Goal: Information Seeking & Learning: Learn about a topic

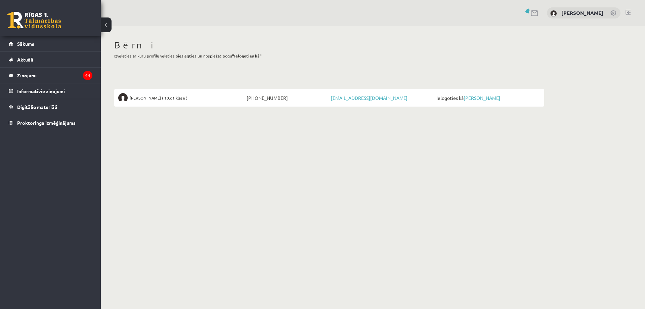
click at [477, 94] on span "Ielogoties kā [PERSON_NAME]" at bounding box center [487, 97] width 105 height 9
click at [477, 96] on link "[PERSON_NAME]" at bounding box center [482, 98] width 37 height 6
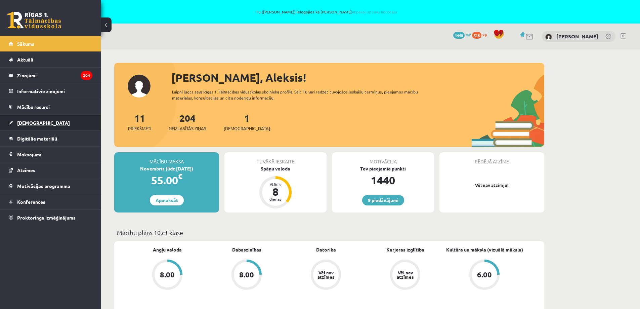
click at [29, 128] on link "Ieskaites" at bounding box center [51, 122] width 84 height 15
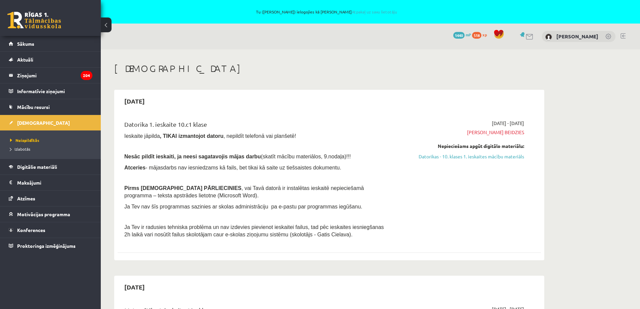
scroll to position [34, 0]
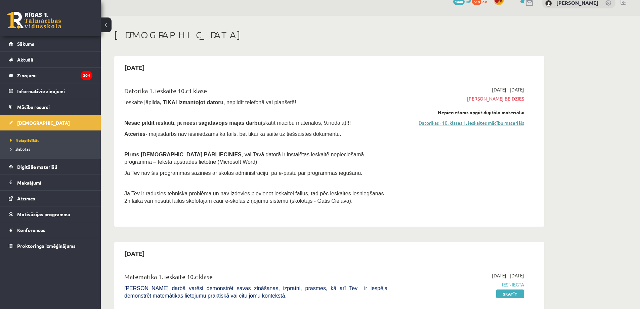
click at [434, 123] on link "Datorikas - 10. klases 1. ieskaites mācību materiāls" at bounding box center [460, 122] width 127 height 7
click at [427, 122] on link "Datorikas - 10. klases 1. ieskaites mācību materiāls" at bounding box center [460, 122] width 127 height 7
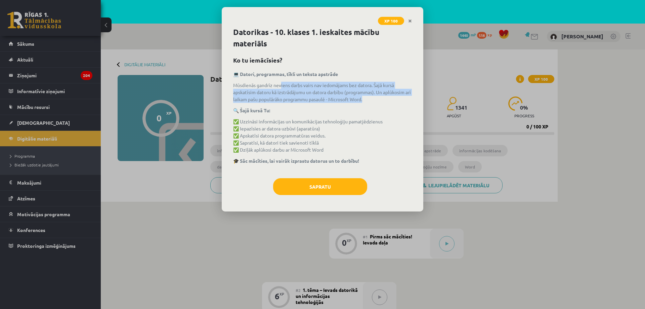
drag, startPoint x: 377, startPoint y: 99, endPoint x: 281, endPoint y: 85, distance: 97.2
click at [281, 85] on p "Mūsdienās gandrīz neviens darbs vairs nav iedomājams bez datora. Šajā kursā aps…" at bounding box center [322, 92] width 179 height 21
click at [278, 98] on p "Mūsdienās gandrīz neviens darbs vairs nav iedomājams bez datora. Šajā kursā aps…" at bounding box center [322, 92] width 179 height 21
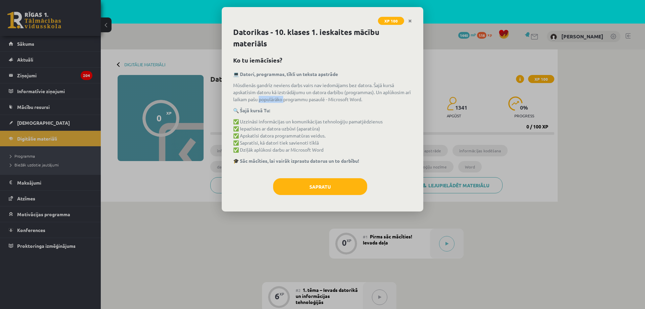
click at [278, 98] on p "Mūsdienās gandrīz neviens darbs vairs nav iedomājams bez datora. Šajā kursā aps…" at bounding box center [322, 92] width 179 height 21
click at [300, 123] on p "✅ Uzzināsi informācijas un komunikācijas tehnoloģiju pamatjēdzienus ✅ Iepazīsie…" at bounding box center [322, 135] width 179 height 35
click at [247, 127] on p "✅ Uzzināsi informācijas un komunikācijas tehnoloģiju pamatjēdzienus ✅ Iepazīsie…" at bounding box center [322, 135] width 179 height 35
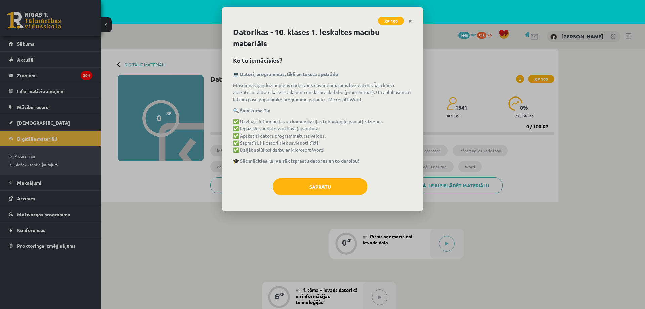
click at [251, 137] on p "✅ Uzzināsi informācijas un komunikācijas tehnoloģiju pamatjēdzienus ✅ Iepazīsie…" at bounding box center [322, 135] width 179 height 35
click at [343, 189] on button "Sapratu" at bounding box center [320, 186] width 94 height 17
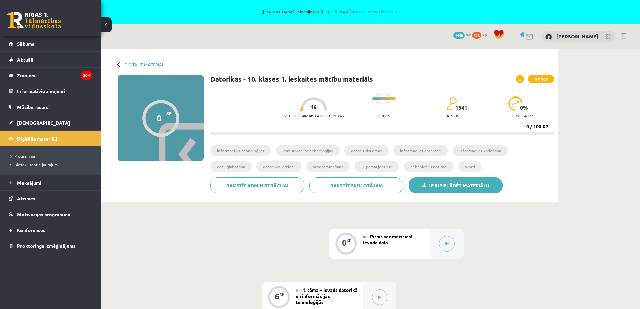
click at [440, 186] on link "Lejupielādēt materiālu" at bounding box center [456, 185] width 94 height 16
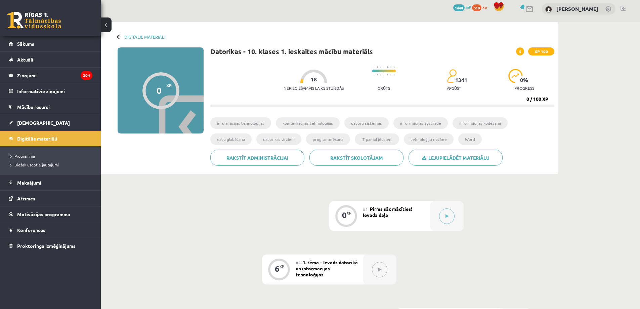
scroll to position [34, 0]
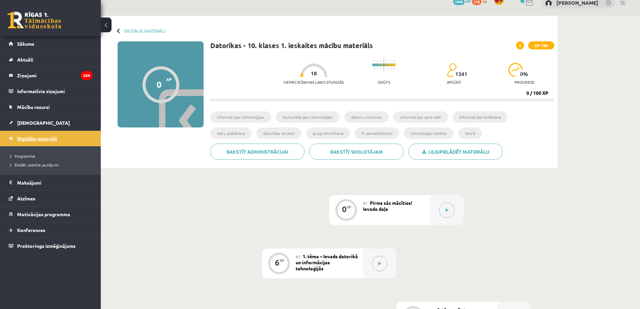
click at [33, 137] on span "Digitālie materiāli" at bounding box center [37, 138] width 40 height 6
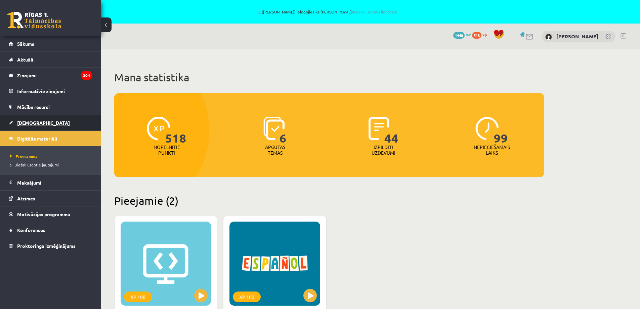
click at [30, 122] on span "[DEMOGRAPHIC_DATA]" at bounding box center [43, 123] width 53 height 6
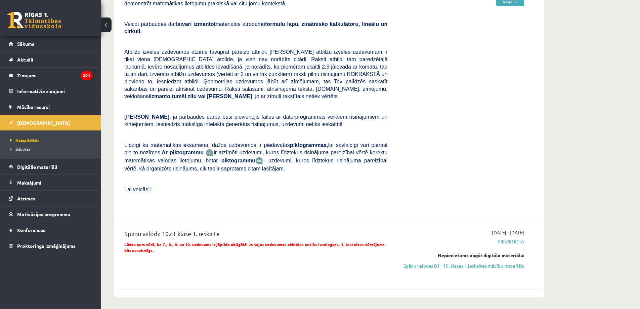
scroll to position [336, 0]
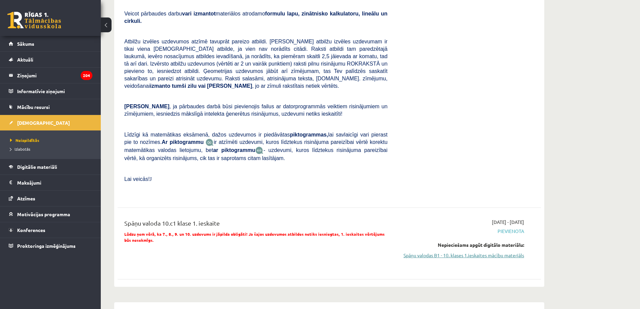
click at [458, 252] on link "Spāņu valodas B1 - 10. klases 1.ieskaites mācību materiāls" at bounding box center [460, 255] width 127 height 7
click at [506, 252] on link "Spāņu valodas B1 - 10. klases 1.ieskaites mācību materiāls" at bounding box center [460, 255] width 127 height 7
drag, startPoint x: 495, startPoint y: 242, endPoint x: 348, endPoint y: 25, distance: 261.7
click at [495, 252] on link "Spāņu valodas B1 - 10. klases 1.ieskaites mācību materiāls" at bounding box center [460, 255] width 127 height 7
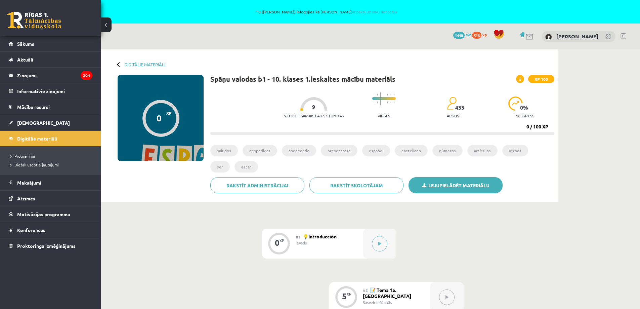
click at [442, 186] on link "Lejupielādēt materiālu" at bounding box center [456, 185] width 94 height 16
